Goal: Find specific page/section: Find specific page/section

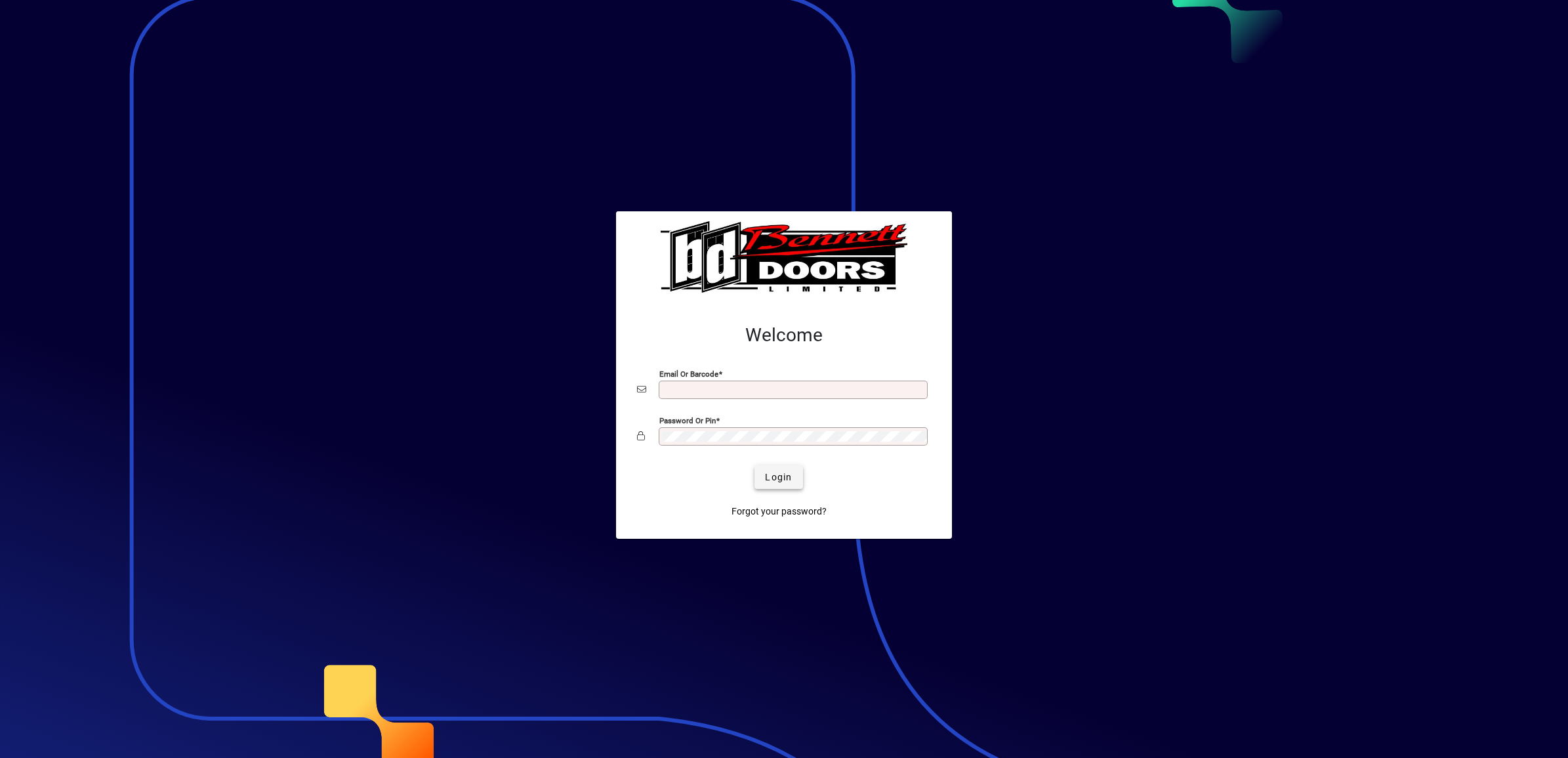
type input "**********"
click at [786, 481] on span "Login" at bounding box center [778, 477] width 27 height 14
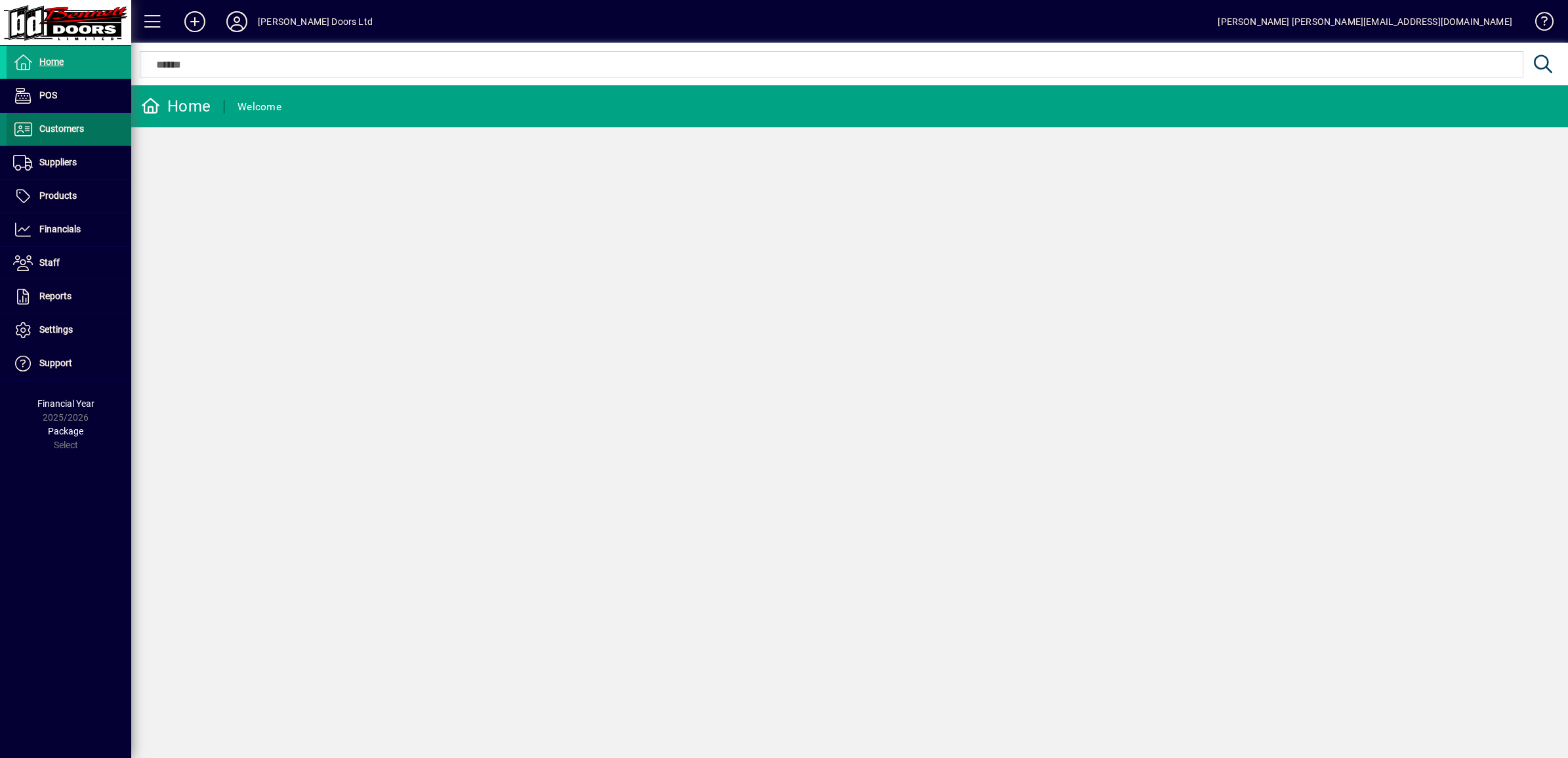
click at [41, 130] on span "Customers" at bounding box center [61, 128] width 45 height 11
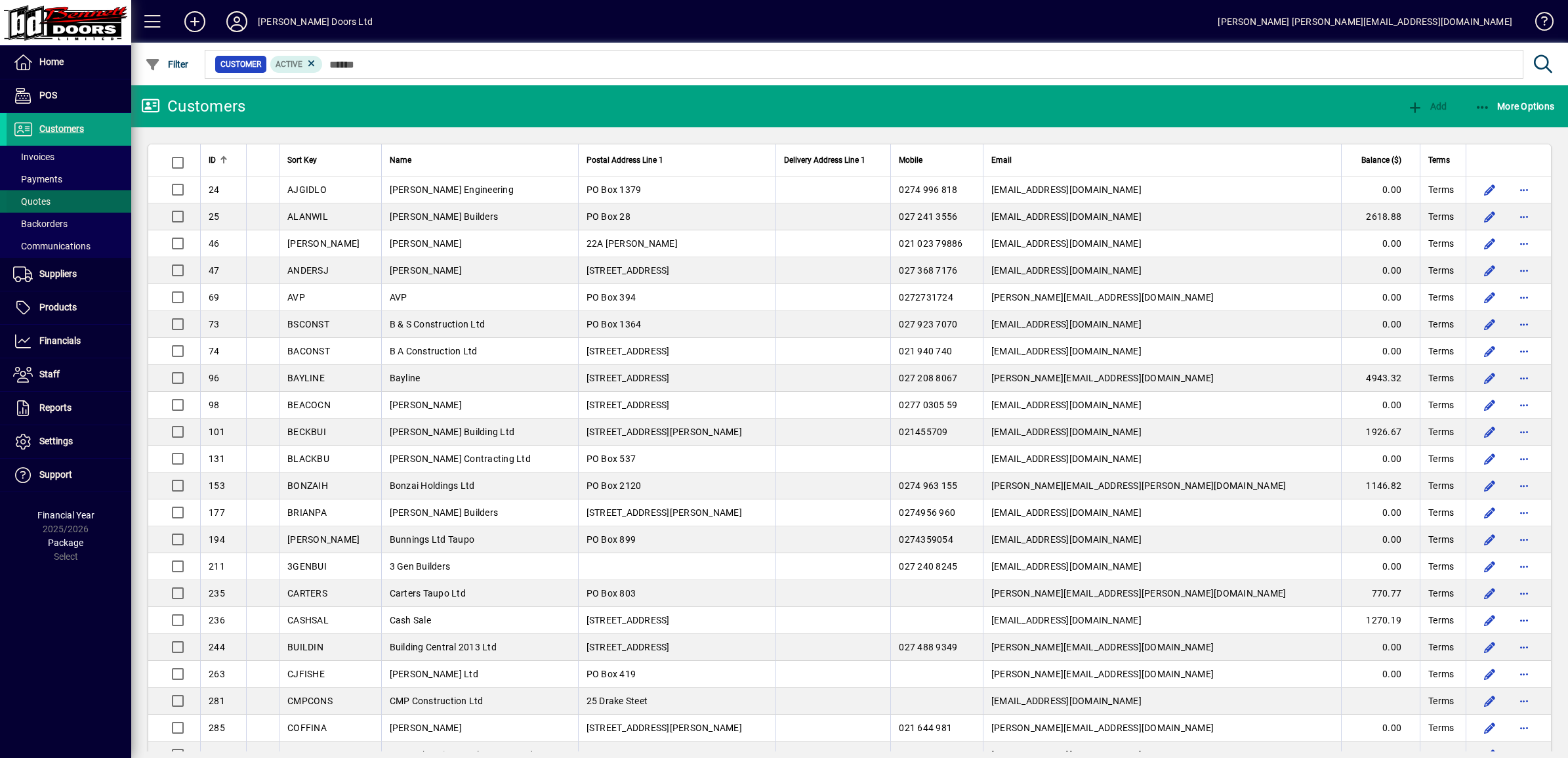
click at [37, 200] on span "Quotes" at bounding box center [31, 201] width 37 height 11
